Goal: Communication & Community: Ask a question

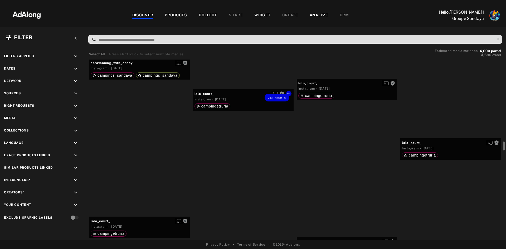
scroll to position [1633, 0]
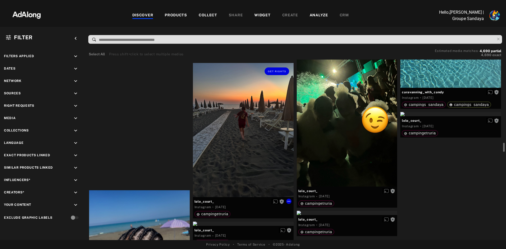
click at [234, 140] on div "Get rights" at bounding box center [243, 130] width 101 height 134
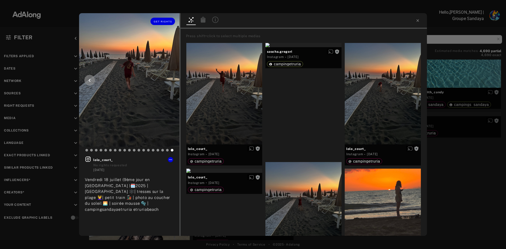
click at [90, 80] on icon at bounding box center [90, 80] width 2 height 3
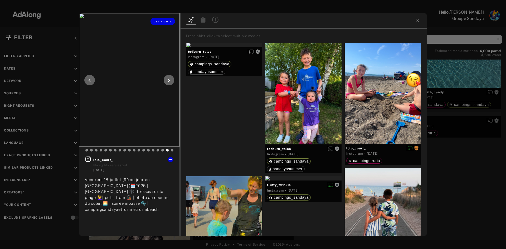
click at [90, 80] on icon at bounding box center [90, 80] width 2 height 3
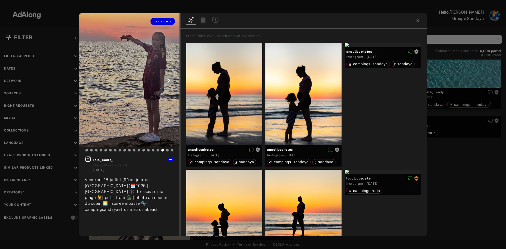
click at [90, 81] on icon at bounding box center [90, 80] width 2 height 3
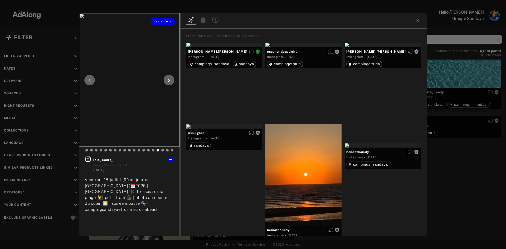
click at [90, 81] on icon at bounding box center [90, 80] width 2 height 3
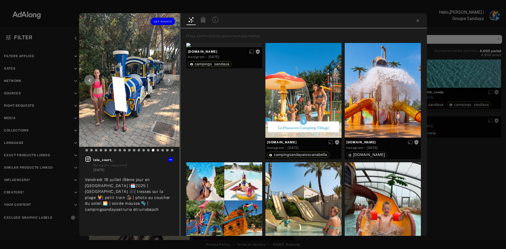
click at [90, 81] on icon at bounding box center [90, 80] width 2 height 3
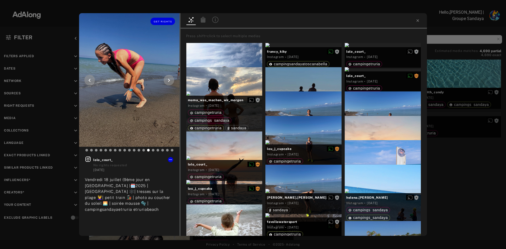
click at [90, 81] on icon at bounding box center [90, 80] width 2 height 3
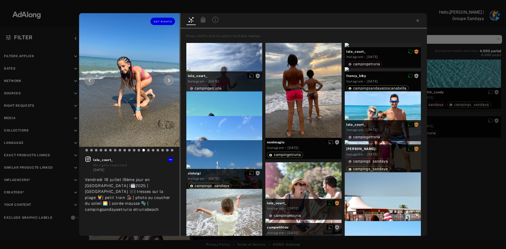
click at [90, 81] on icon at bounding box center [90, 80] width 2 height 3
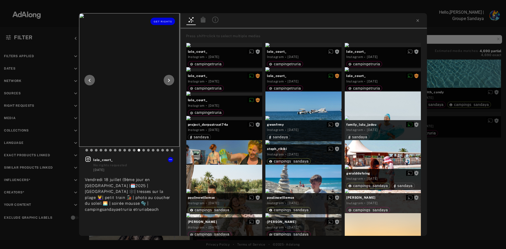
click at [90, 81] on icon at bounding box center [90, 80] width 2 height 3
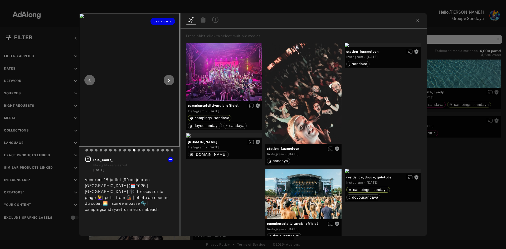
click at [90, 81] on icon at bounding box center [90, 80] width 2 height 3
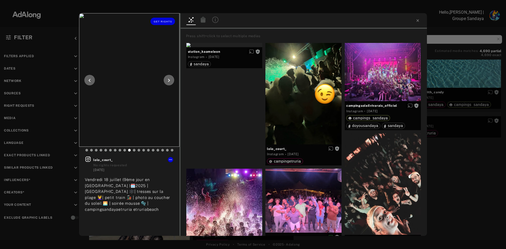
click at [90, 81] on icon at bounding box center [90, 80] width 2 height 3
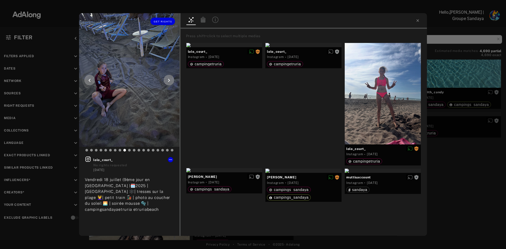
click at [90, 81] on icon at bounding box center [90, 80] width 2 height 3
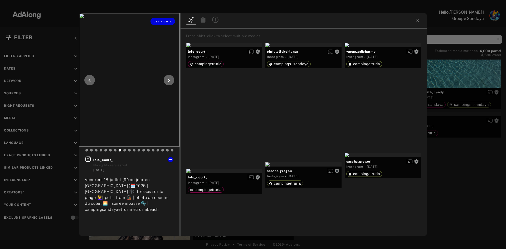
click at [90, 81] on icon at bounding box center [90, 80] width 2 height 3
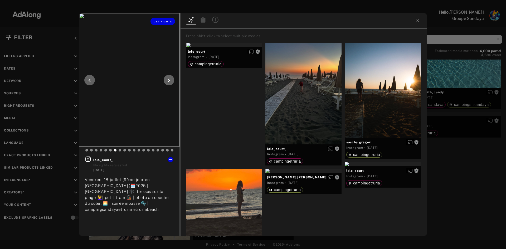
click at [90, 81] on icon at bounding box center [89, 80] width 6 height 6
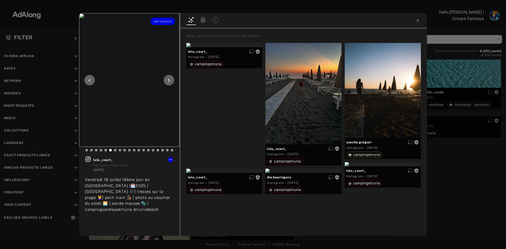
click at [90, 81] on icon at bounding box center [89, 80] width 6 height 6
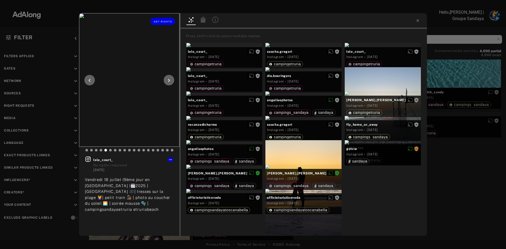
click at [90, 81] on icon at bounding box center [89, 80] width 6 height 6
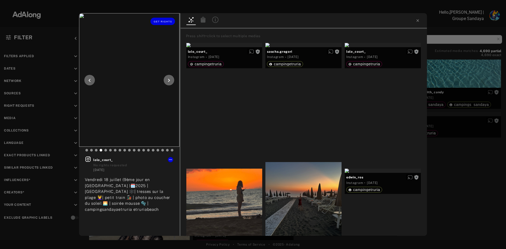
click at [90, 81] on icon at bounding box center [89, 80] width 6 height 6
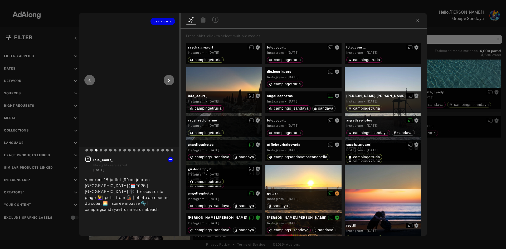
click at [90, 81] on icon at bounding box center [89, 80] width 6 height 6
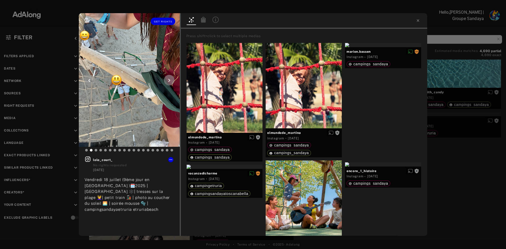
click at [90, 81] on icon at bounding box center [89, 80] width 6 height 6
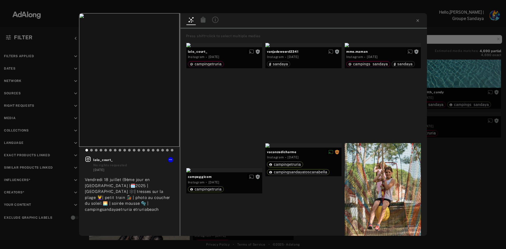
click at [416, 24] on div at bounding box center [303, 21] width 246 height 16
click at [416, 21] on icon at bounding box center [417, 20] width 2 height 2
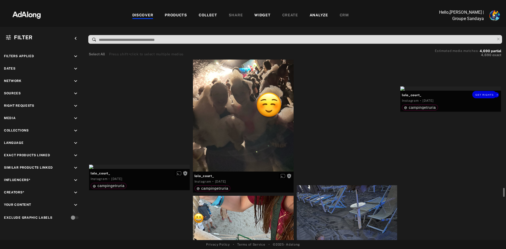
scroll to position [2002, 0]
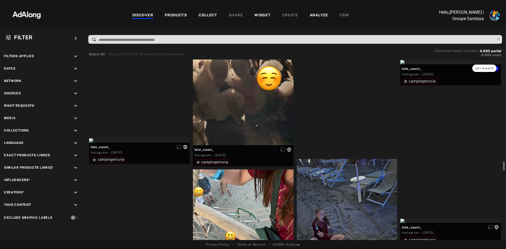
click at [483, 68] on span "Get rights" at bounding box center [484, 68] width 18 height 3
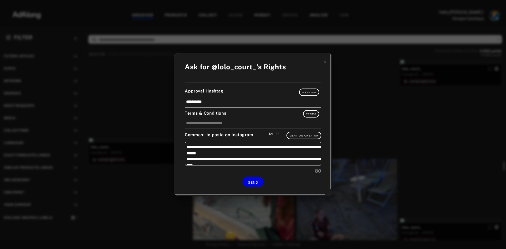
click at [275, 134] on div "EN FR" at bounding box center [272, 135] width 13 height 7
click at [277, 134] on div "FR" at bounding box center [278, 134] width 4 height 4
type textarea "**********"
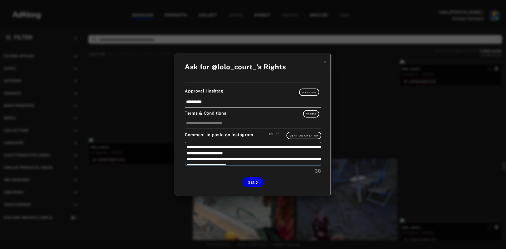
drag, startPoint x: 232, startPoint y: 160, endPoint x: 184, endPoint y: 145, distance: 51.1
click at [184, 145] on div "**********" at bounding box center [253, 124] width 158 height 143
click at [254, 181] on span "SEND" at bounding box center [253, 183] width 10 height 4
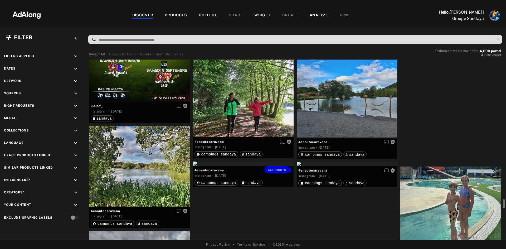
scroll to position [2766, 0]
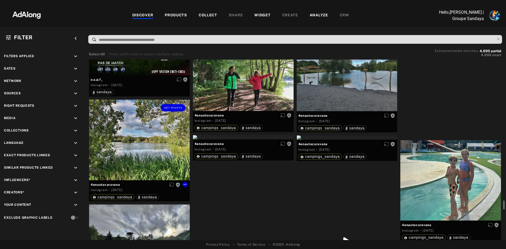
click at [136, 152] on div "Get rights" at bounding box center [139, 140] width 101 height 81
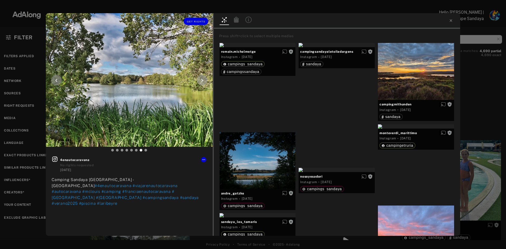
click at [202, 82] on icon at bounding box center [202, 80] width 2 height 3
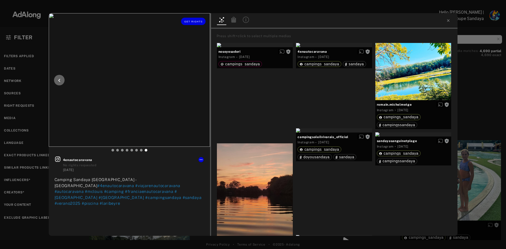
click at [60, 79] on icon at bounding box center [59, 80] width 2 height 3
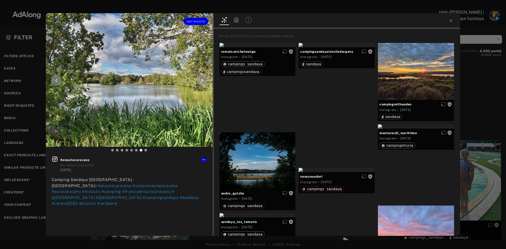
click at [60, 79] on icon at bounding box center [56, 80] width 6 height 6
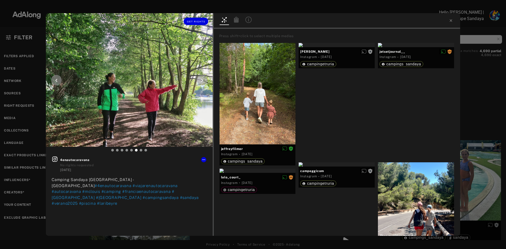
click at [57, 80] on icon at bounding box center [56, 80] width 2 height 3
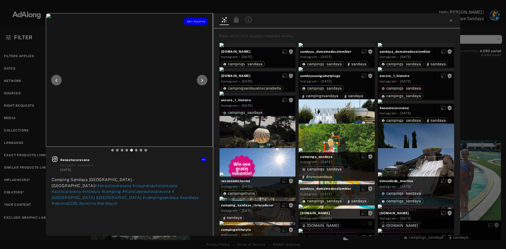
click at [57, 80] on icon at bounding box center [56, 80] width 2 height 3
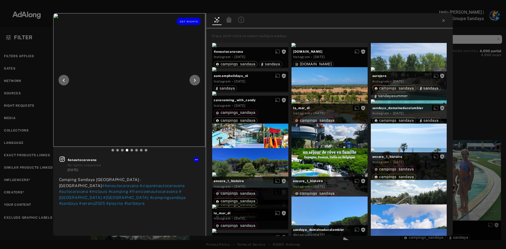
click at [65, 80] on icon at bounding box center [64, 80] width 6 height 6
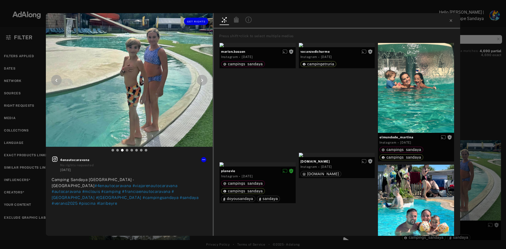
click at [57, 80] on icon at bounding box center [56, 80] width 2 height 3
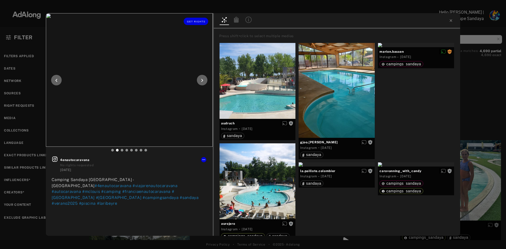
click at [56, 80] on icon at bounding box center [56, 80] width 2 height 3
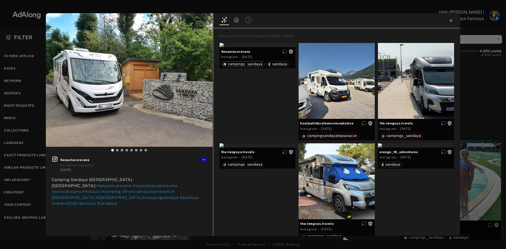
click at [451, 22] on icon at bounding box center [451, 20] width 4 height 4
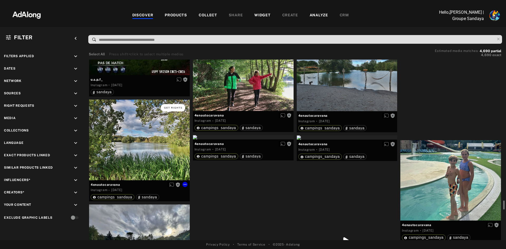
click at [172, 109] on button "Get rights" at bounding box center [173, 107] width 24 height 7
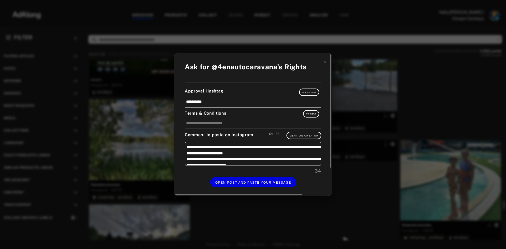
click at [271, 134] on div "EN" at bounding box center [271, 134] width 4 height 4
type textarea "**********"
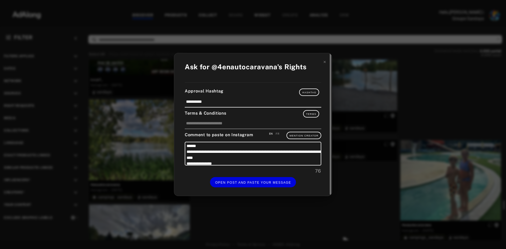
scroll to position [11, 0]
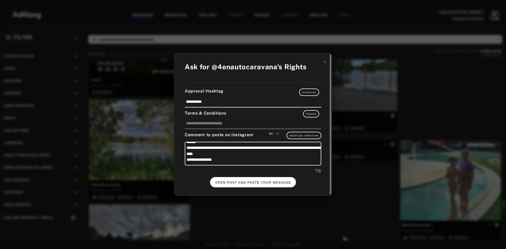
click at [252, 182] on span "OPEN POST AND PASTE YOUR MESSAGE" at bounding box center [253, 183] width 76 height 4
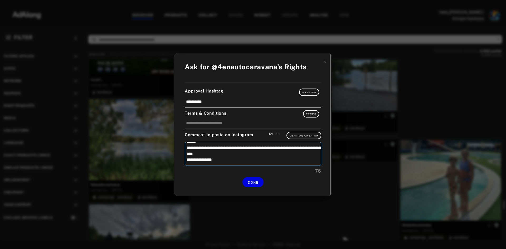
scroll to position [0, 0]
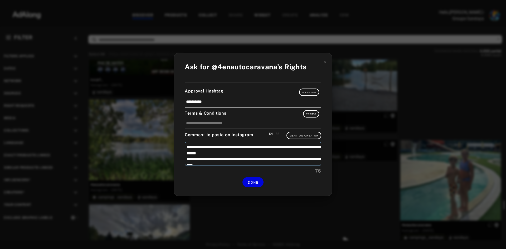
drag, startPoint x: 236, startPoint y: 160, endPoint x: 174, endPoint y: 140, distance: 65.2
click at [174, 140] on div "**********" at bounding box center [253, 124] width 506 height 249
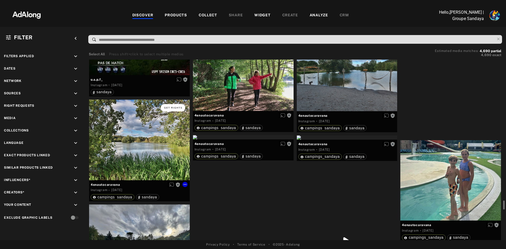
click at [168, 108] on span "Get rights" at bounding box center [173, 107] width 18 height 3
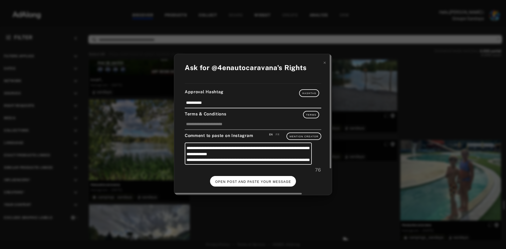
click at [258, 183] on span "OPEN POST AND PASTE YOUR MESSAGE" at bounding box center [253, 182] width 76 height 4
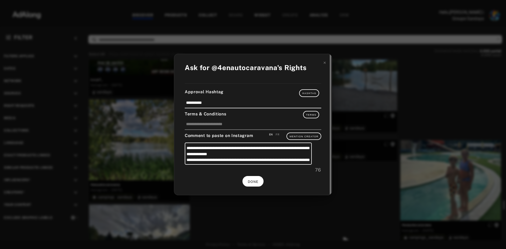
click at [249, 179] on button "DONE" at bounding box center [252, 181] width 21 height 10
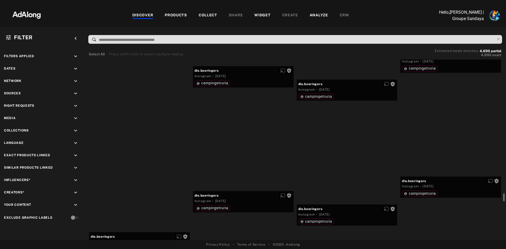
scroll to position [4057, 0]
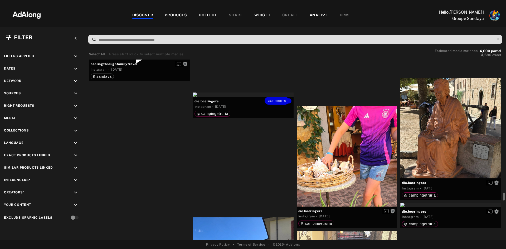
click at [256, 97] on div "Get rights" at bounding box center [243, 94] width 101 height 4
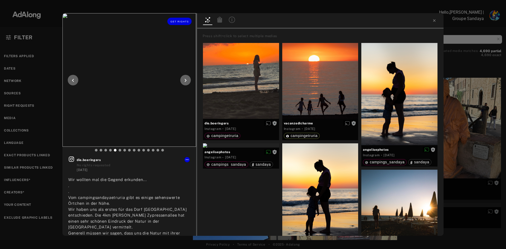
click at [186, 79] on icon at bounding box center [185, 80] width 6 height 6
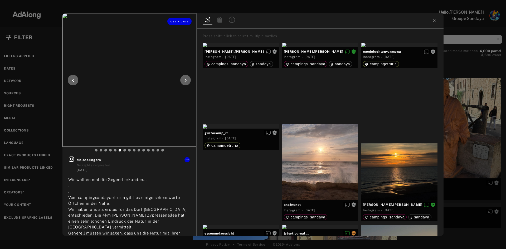
click at [186, 79] on icon at bounding box center [185, 80] width 6 height 6
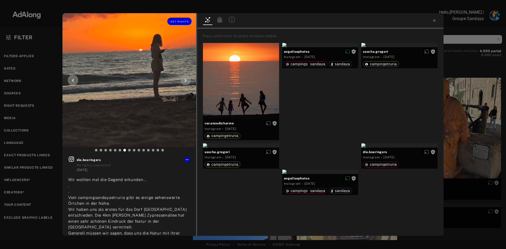
click at [184, 79] on icon at bounding box center [185, 80] width 6 height 6
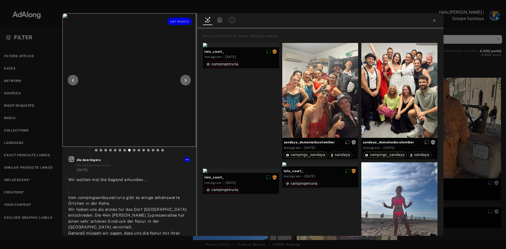
click at [184, 81] on icon at bounding box center [185, 80] width 6 height 6
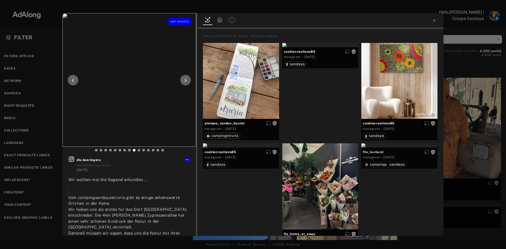
click at [184, 81] on icon at bounding box center [185, 80] width 6 height 6
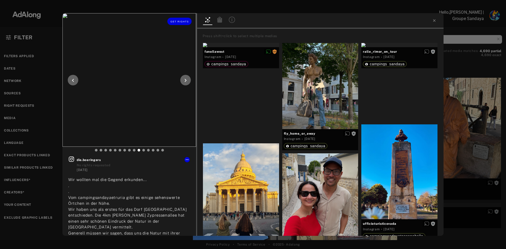
click at [71, 79] on icon at bounding box center [73, 80] width 6 height 6
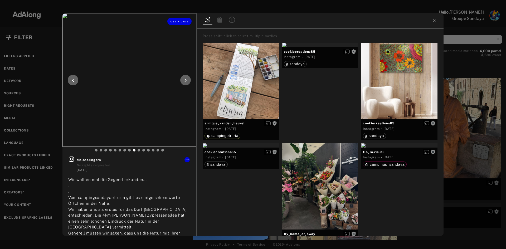
click at [71, 79] on icon at bounding box center [73, 80] width 6 height 6
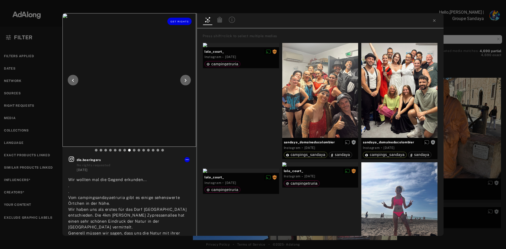
click at [71, 79] on icon at bounding box center [73, 80] width 6 height 6
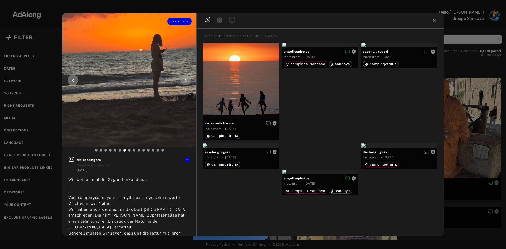
click at [71, 79] on icon at bounding box center [73, 80] width 6 height 6
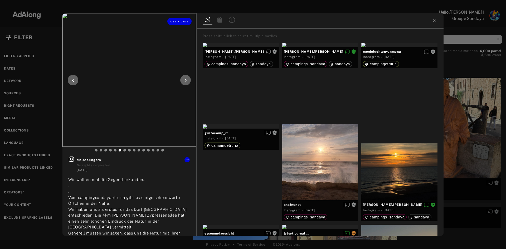
click at [71, 79] on icon at bounding box center [73, 80] width 6 height 6
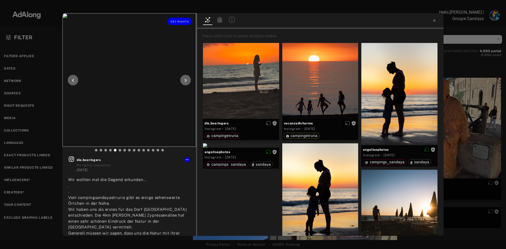
click at [71, 79] on icon at bounding box center [73, 80] width 6 height 6
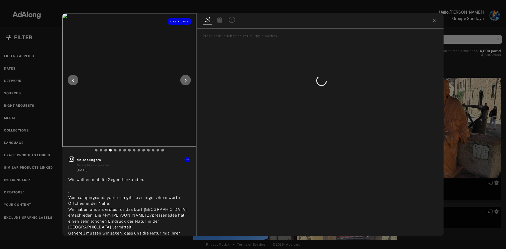
click at [71, 79] on icon at bounding box center [73, 80] width 6 height 6
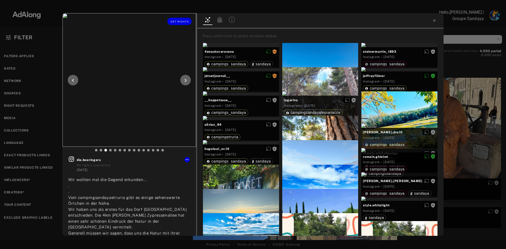
click at [71, 79] on icon at bounding box center [73, 80] width 6 height 6
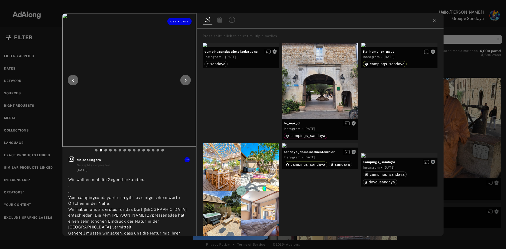
click at [72, 80] on icon at bounding box center [73, 80] width 6 height 6
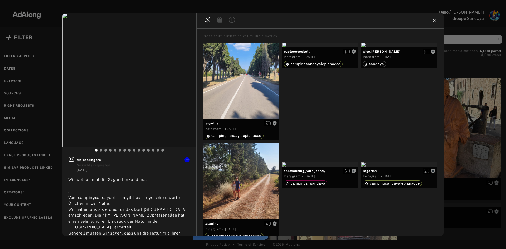
click at [434, 20] on icon at bounding box center [434, 20] width 2 height 2
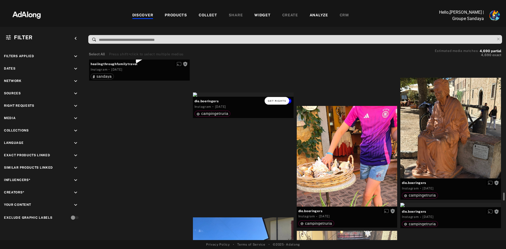
click at [276, 99] on button "Get rights" at bounding box center [276, 100] width 24 height 7
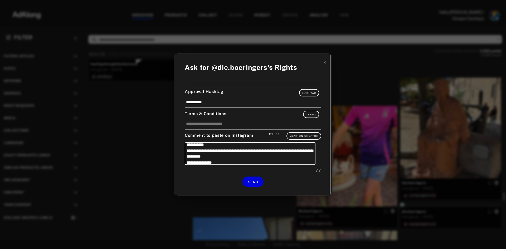
scroll to position [11, 0]
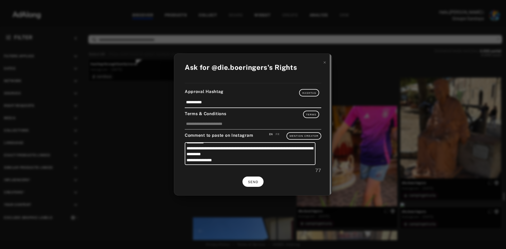
click at [252, 181] on span "SEND" at bounding box center [253, 182] width 10 height 4
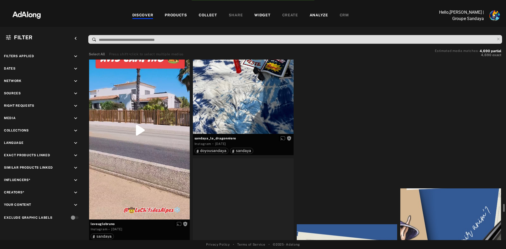
scroll to position [4373, 0]
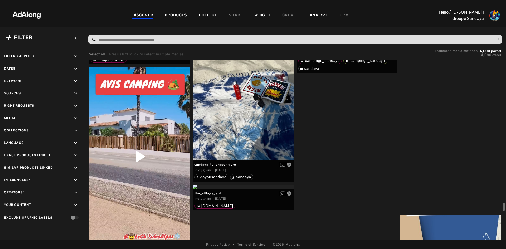
click at [348, 44] on div "Get rights" at bounding box center [347, 42] width 101 height 4
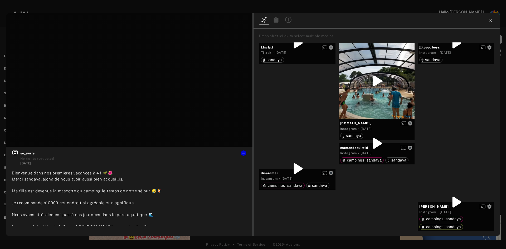
click at [489, 21] on icon at bounding box center [490, 20] width 4 height 4
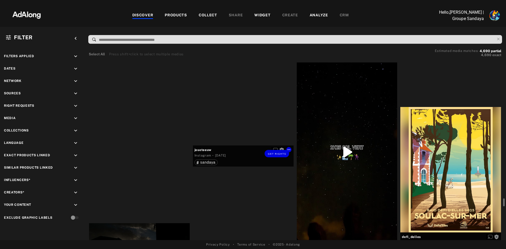
scroll to position [5717, 0]
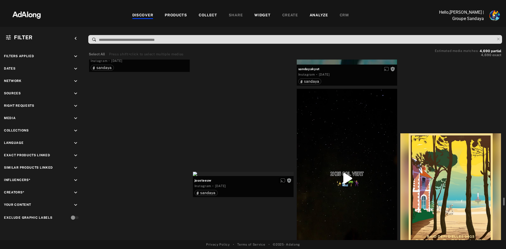
click at [139, 51] on div "Get rights" at bounding box center [139, 49] width 101 height 4
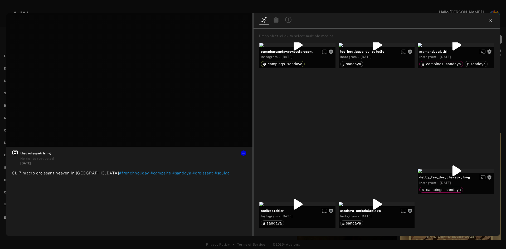
click at [489, 19] on icon at bounding box center [490, 20] width 4 height 4
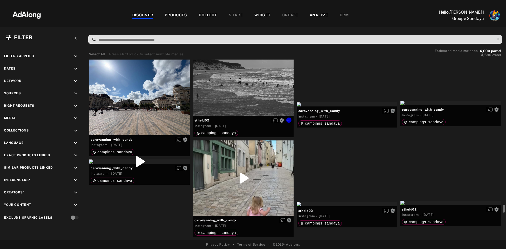
scroll to position [5980, 0]
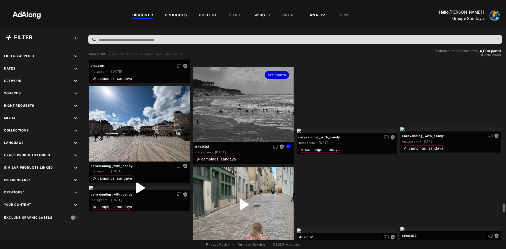
click at [253, 111] on div "Get rights" at bounding box center [243, 105] width 101 height 76
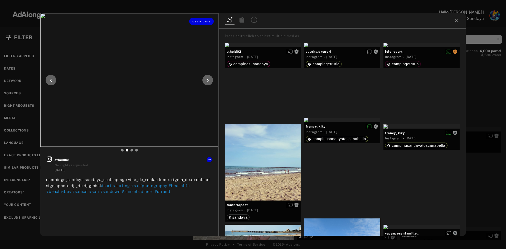
click at [210, 80] on icon at bounding box center [207, 80] width 6 height 6
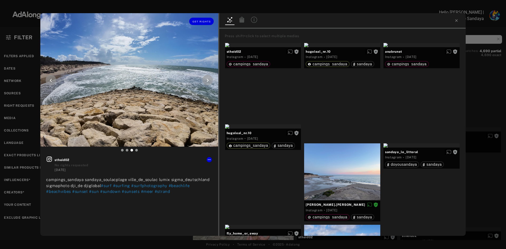
click at [208, 82] on icon at bounding box center [207, 80] width 6 height 6
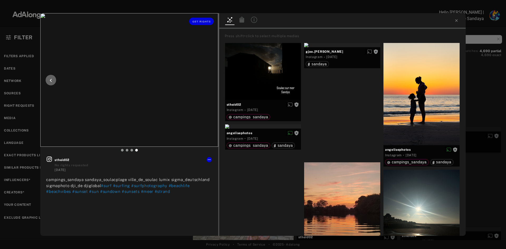
click at [51, 80] on icon at bounding box center [51, 80] width 6 height 6
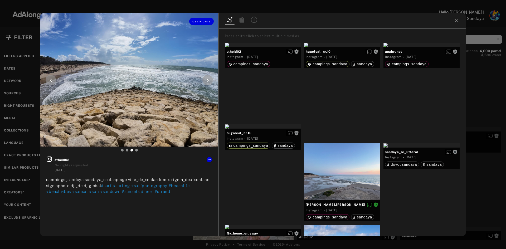
click at [51, 80] on icon at bounding box center [51, 80] width 6 height 6
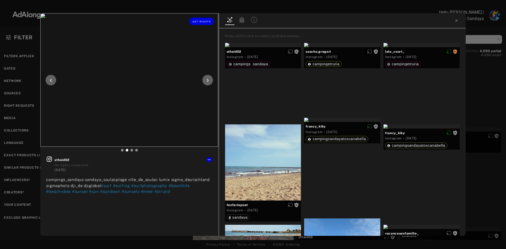
click at [51, 80] on icon at bounding box center [51, 80] width 6 height 6
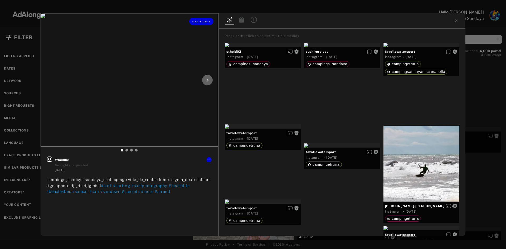
click at [211, 80] on div at bounding box center [207, 80] width 11 height 11
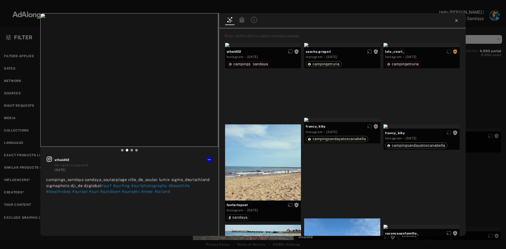
click at [455, 21] on icon at bounding box center [456, 20] width 2 height 2
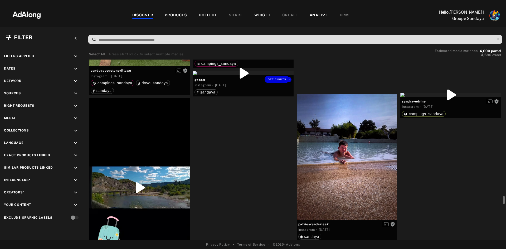
scroll to position [6955, 0]
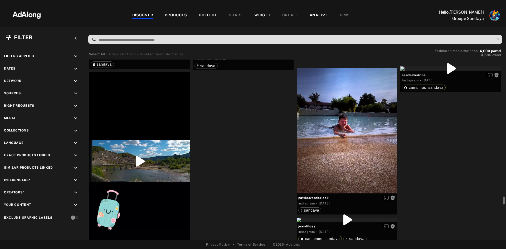
click at [243, 49] on div "Get rights" at bounding box center [243, 47] width 101 height 4
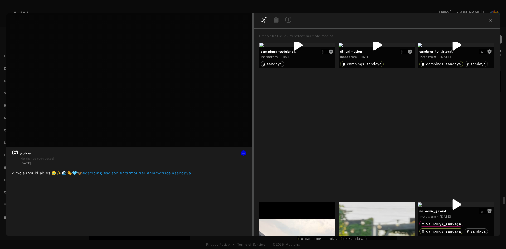
drag, startPoint x: 491, startPoint y: 19, endPoint x: 322, endPoint y: 110, distance: 191.4
click at [491, 19] on icon at bounding box center [490, 20] width 4 height 4
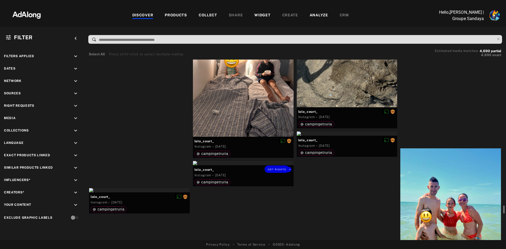
scroll to position [7455, 0]
